Goal: Use online tool/utility: Use online tool/utility

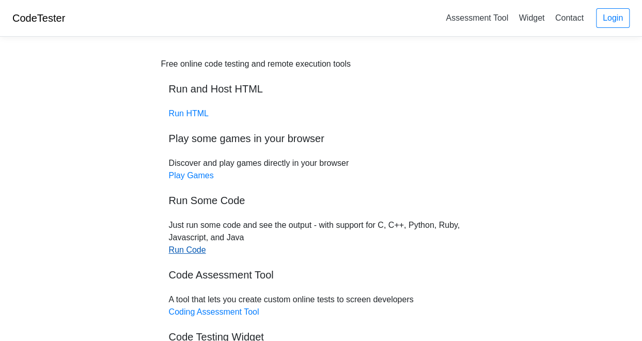
click at [184, 250] on link "Run Code" at bounding box center [187, 249] width 37 height 9
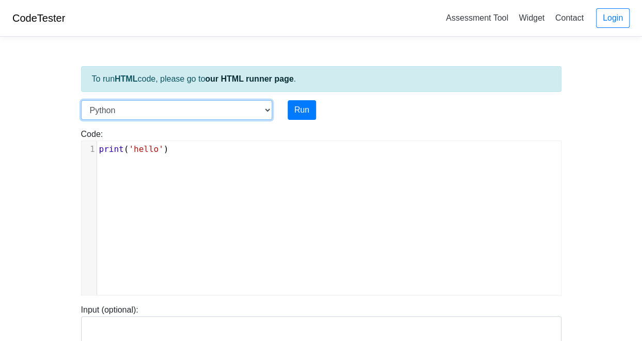
click at [269, 108] on select "C C++ Go Java Javascript Python Ruby" at bounding box center [176, 110] width 191 height 20
select select "c"
click at [81, 100] on select "C C++ Go Java Javascript Python Ruby" at bounding box center [176, 110] width 191 height 20
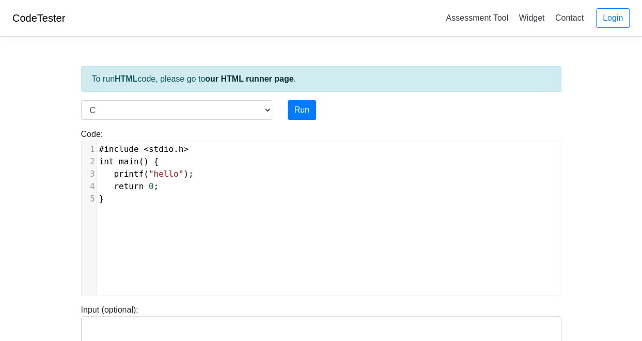
scroll to position [4, 0]
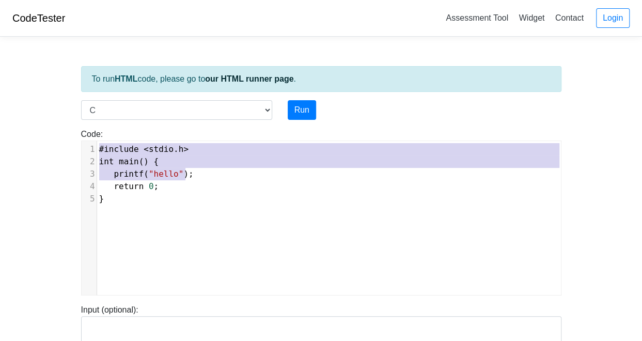
type textarea "#include <stdio.h> int main() { printf("hello"); return 0; }"
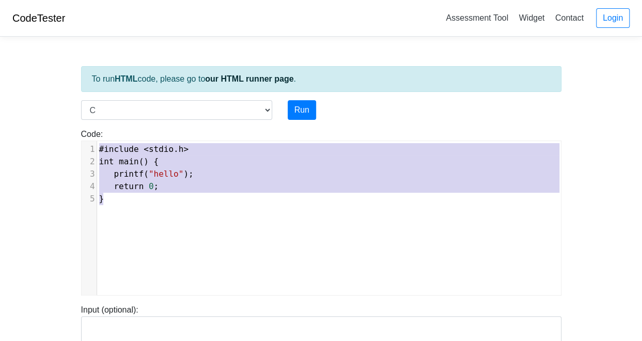
drag, startPoint x: 99, startPoint y: 148, endPoint x: 225, endPoint y: 233, distance: 151.4
click at [225, 233] on div "x 1 #include < stdio . h > 2 int main () { 3 printf ( "hello" ); 4 return 0 ; 5…" at bounding box center [329, 225] width 495 height 169
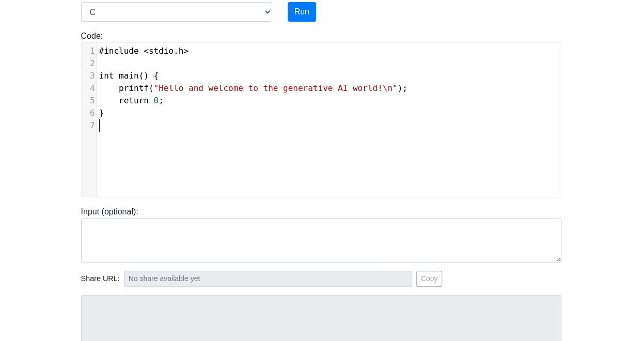
scroll to position [5, 0]
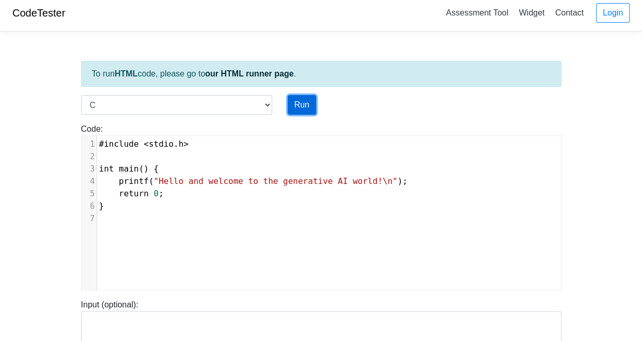
click at [303, 101] on button "Run" at bounding box center [302, 105] width 28 height 20
type input "https://codetester.io/runner?s=AxzbEPyBXJ"
type textarea "Stdout: Hello and welcome to the generative AI world!"
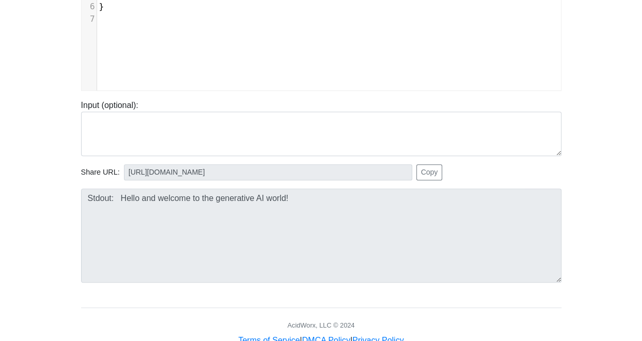
scroll to position [206, 0]
